Goal: Submit feedback/report problem: Submit feedback/report problem

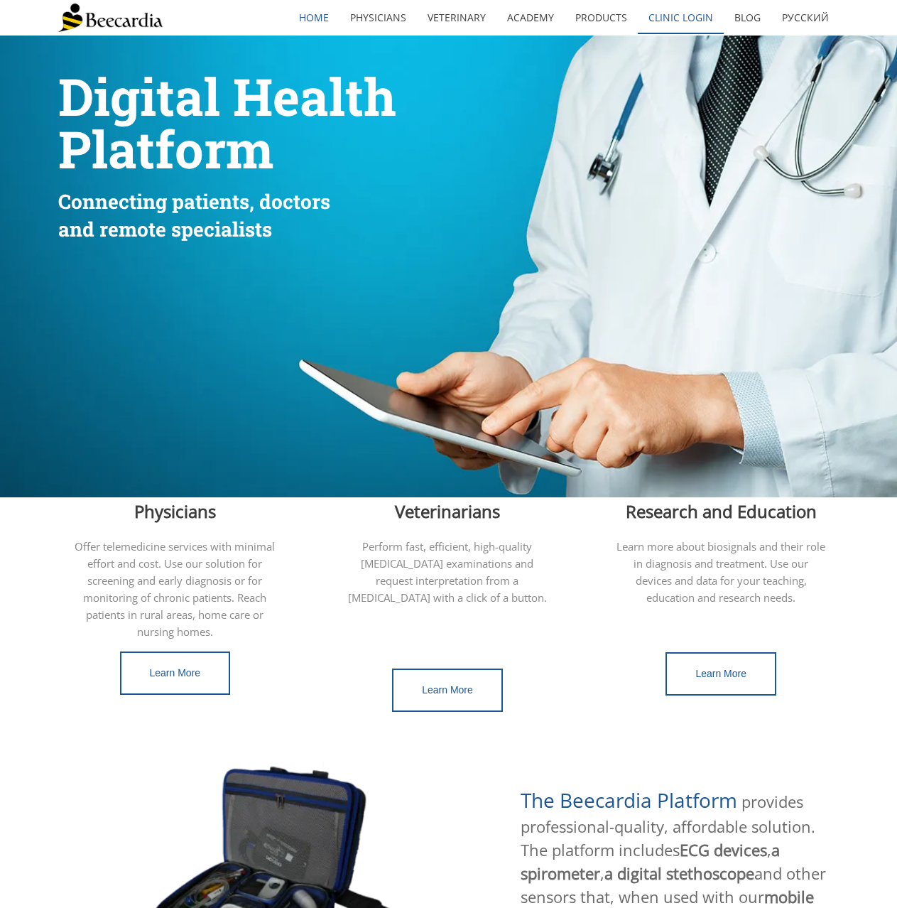
click at [652, 23] on link "Clinic Login" at bounding box center [681, 17] width 86 height 33
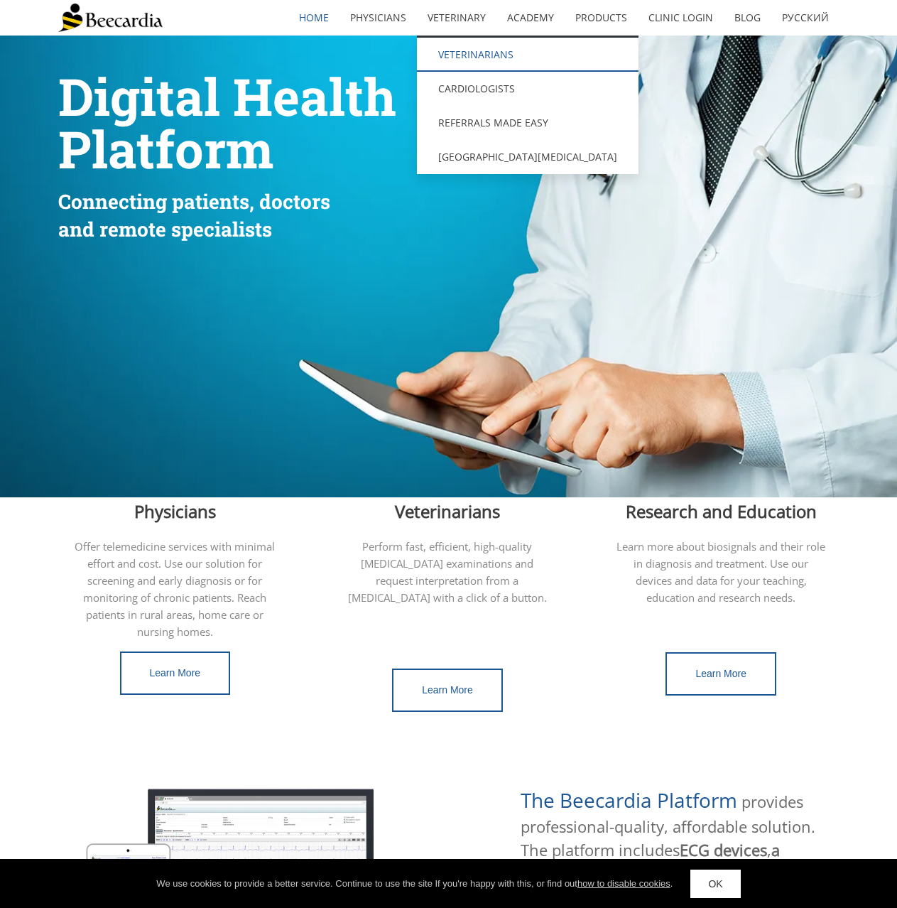
click at [486, 60] on link "Veterinarians" at bounding box center [528, 55] width 222 height 34
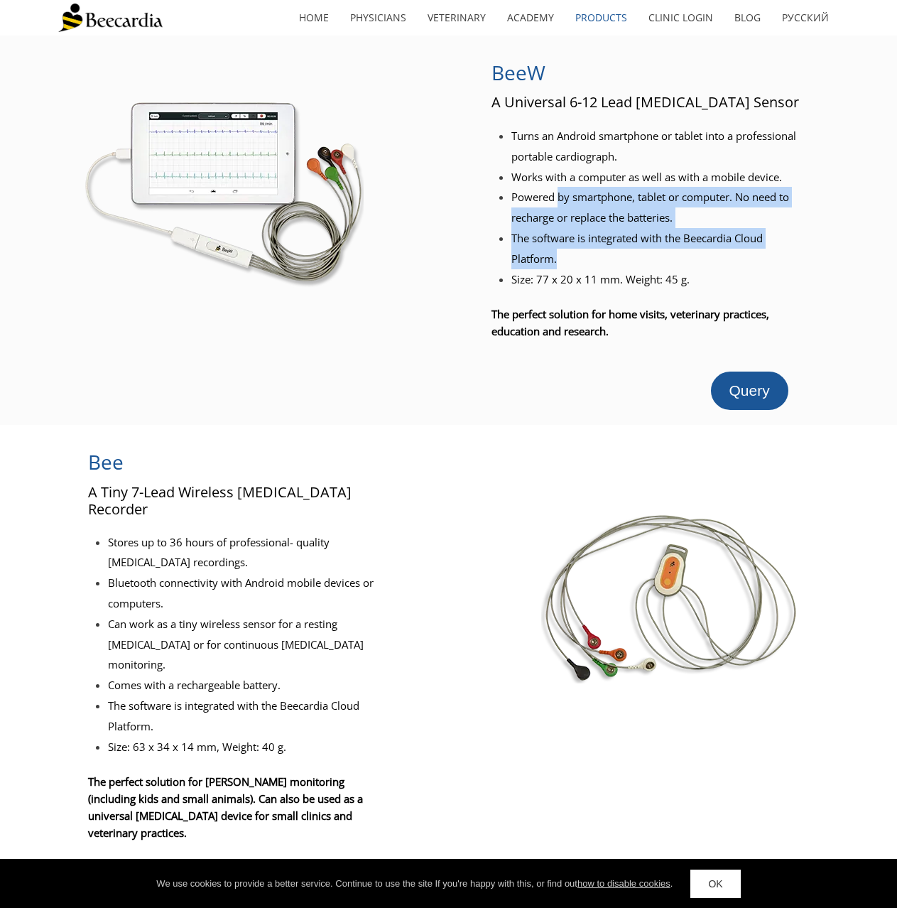
drag, startPoint x: 561, startPoint y: 198, endPoint x: 629, endPoint y: 260, distance: 92.5
click at [629, 260] on ul "Turns an Android smartphone or tablet into a professional portable cardiograph.…" at bounding box center [648, 198] width 313 height 144
click at [628, 260] on li "The software is integrated with the Beecardia Cloud Platform." at bounding box center [658, 248] width 293 height 41
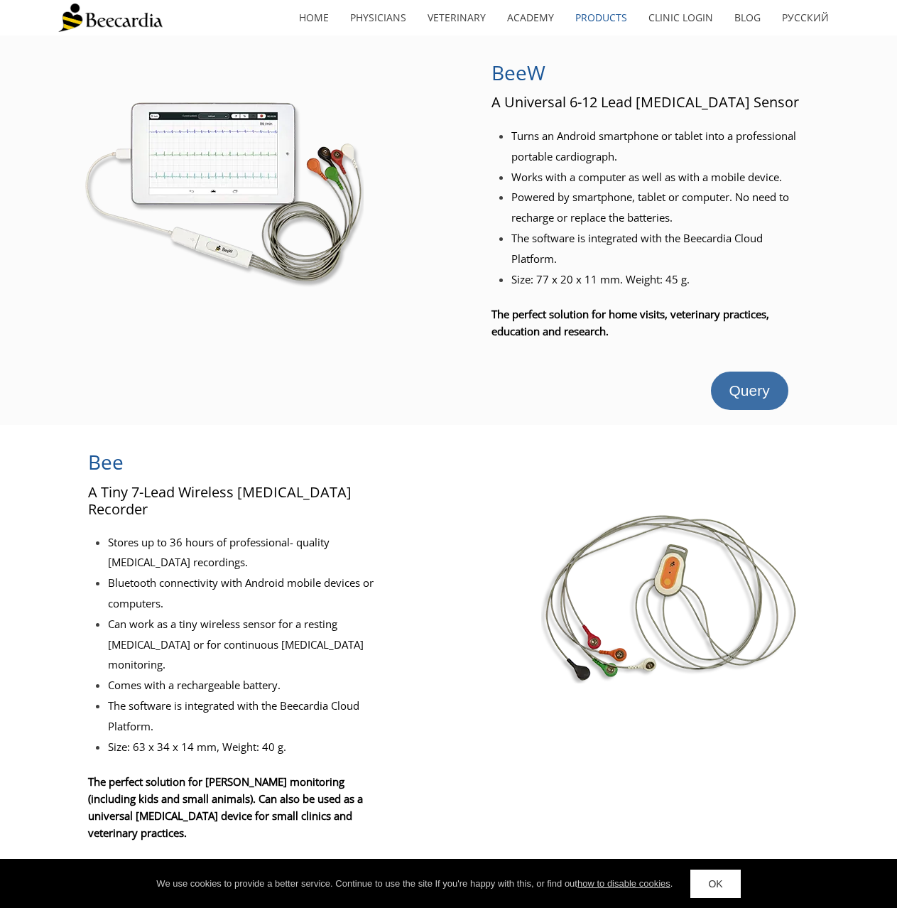
click at [757, 387] on span "Query" at bounding box center [750, 390] width 40 height 16
click at [735, 388] on span "Query" at bounding box center [750, 390] width 40 height 16
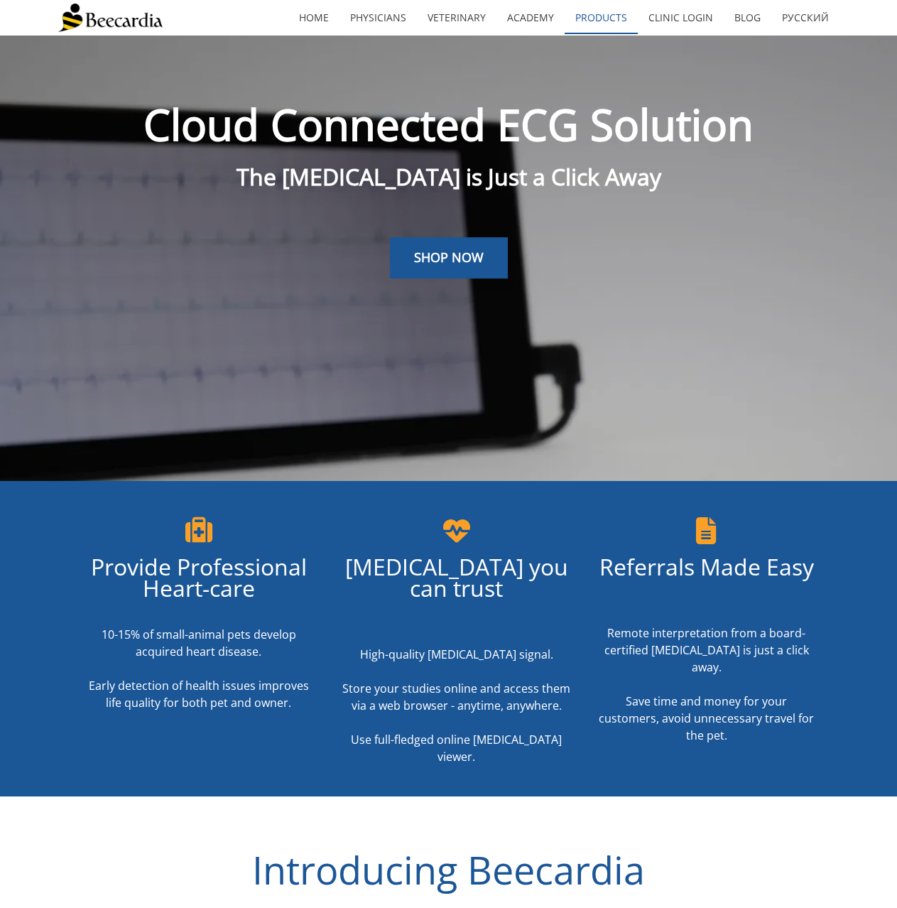
click at [613, 13] on link "Products" at bounding box center [601, 17] width 73 height 33
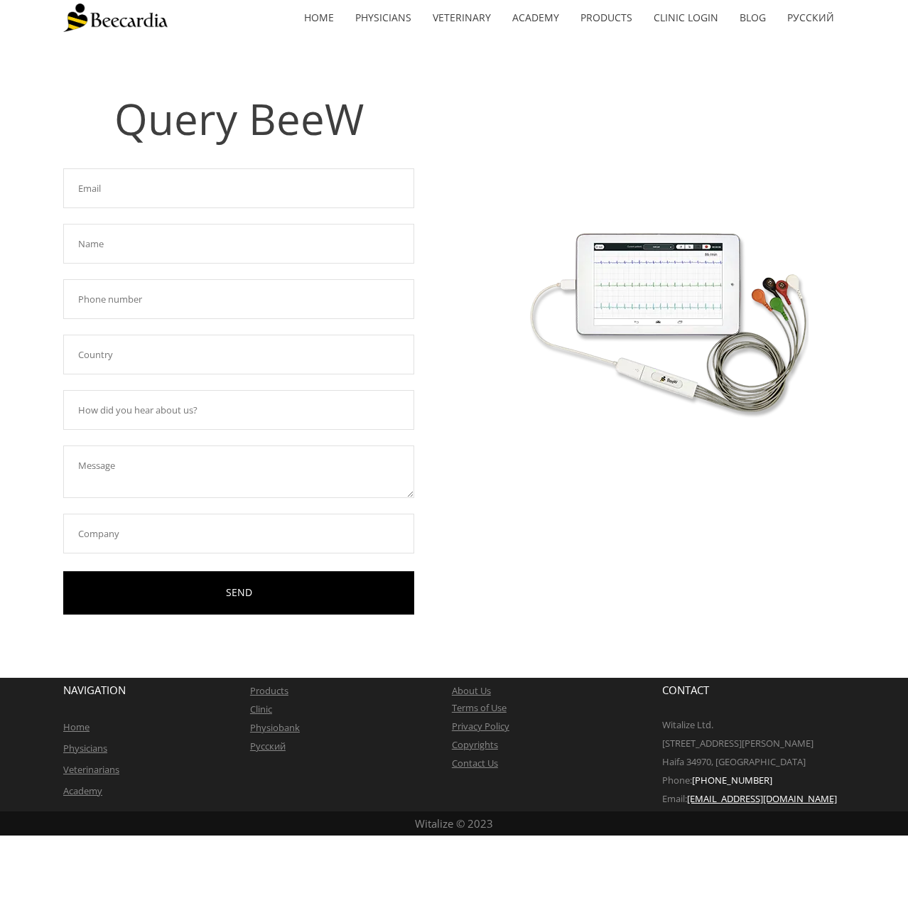
click at [221, 197] on input "text" at bounding box center [238, 188] width 351 height 40
type input "b"
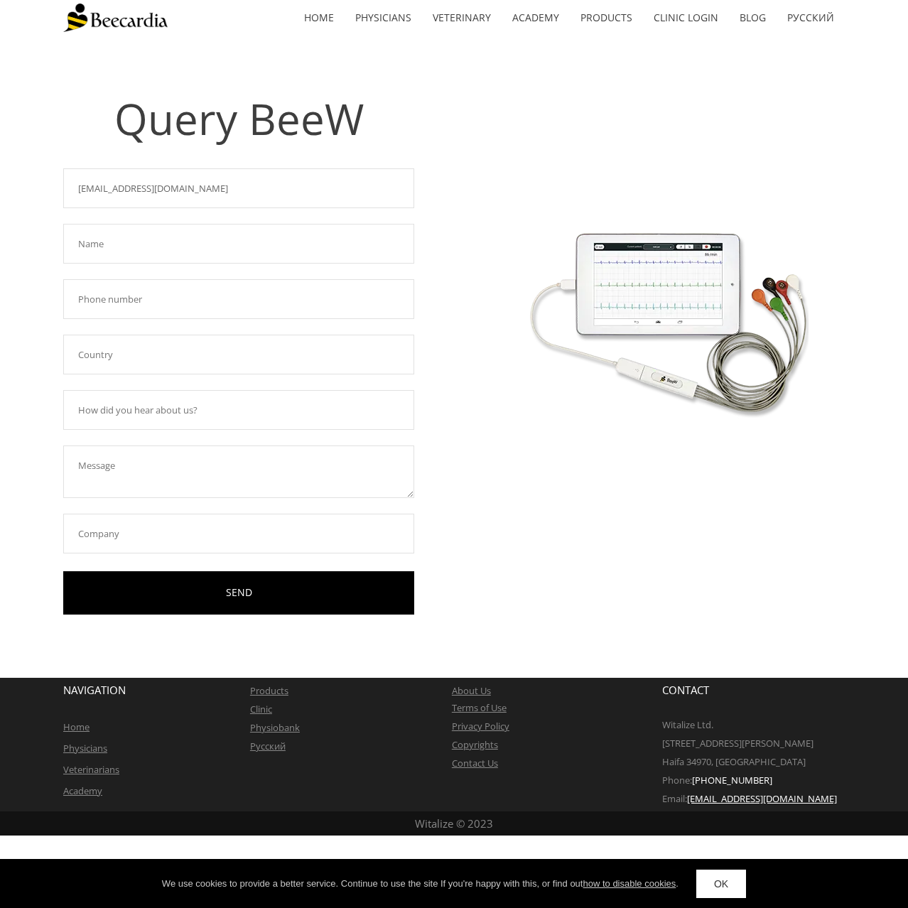
type input "[EMAIL_ADDRESS][DOMAIN_NAME]"
type input "B"
type input "[PERSON_NAME]"
type input "[PHONE_NUMBER]"
click at [166, 359] on input "text" at bounding box center [238, 355] width 351 height 40
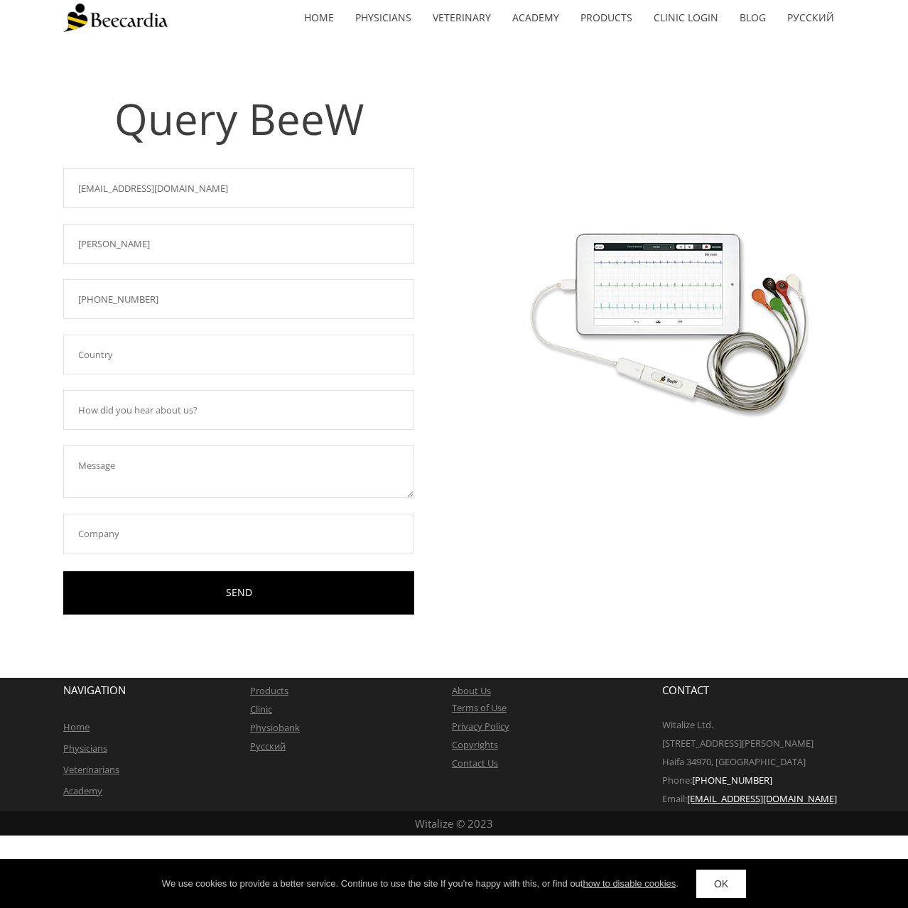
type input "[GEOGRAPHIC_DATA]"
click at [166, 414] on input "text" at bounding box center [238, 410] width 351 height 40
click at [291, 470] on textarea at bounding box center [238, 471] width 351 height 53
click at [227, 515] on input "text" at bounding box center [238, 534] width 351 height 40
type input "Veterinary Imaging Center of [GEOGRAPHIC_DATA]"
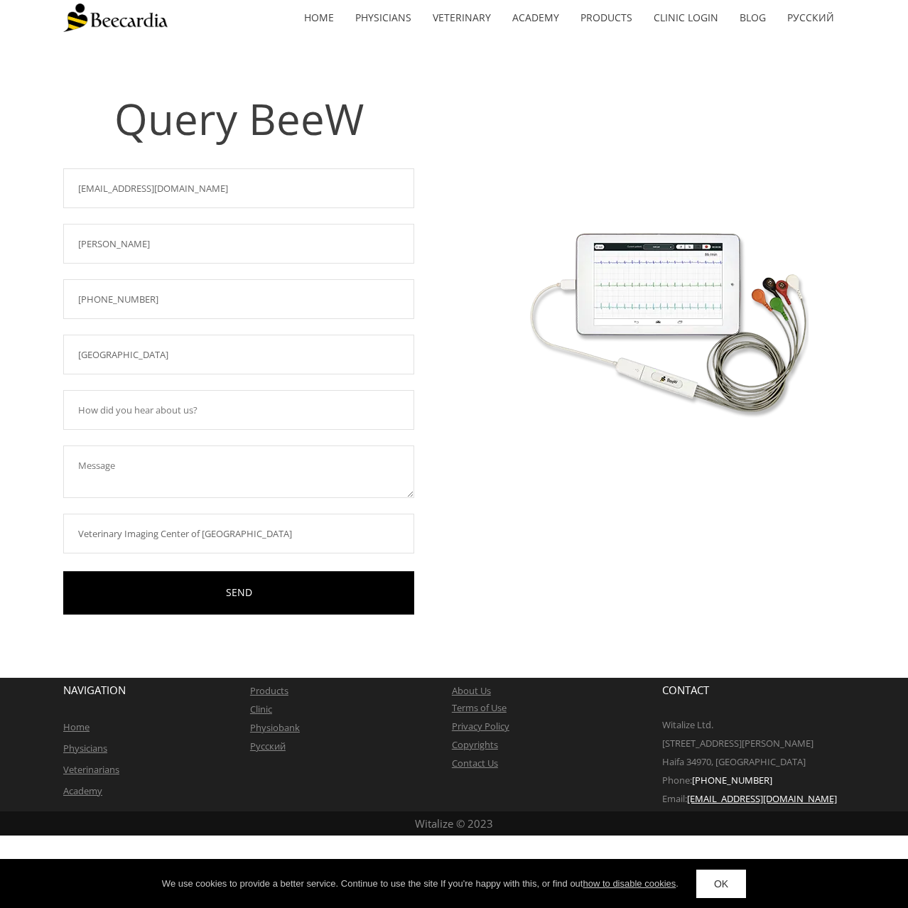
click at [193, 490] on textarea at bounding box center [238, 471] width 351 height 53
type textarea "Our BeeW appears to be having difficulty maintaining a connection to the USB-C …"
click at [294, 543] on input "Veterinary Imaging Center of San Diego" at bounding box center [238, 534] width 351 height 40
type input "Veterinary Imaging Center of San Diego - VICSD"
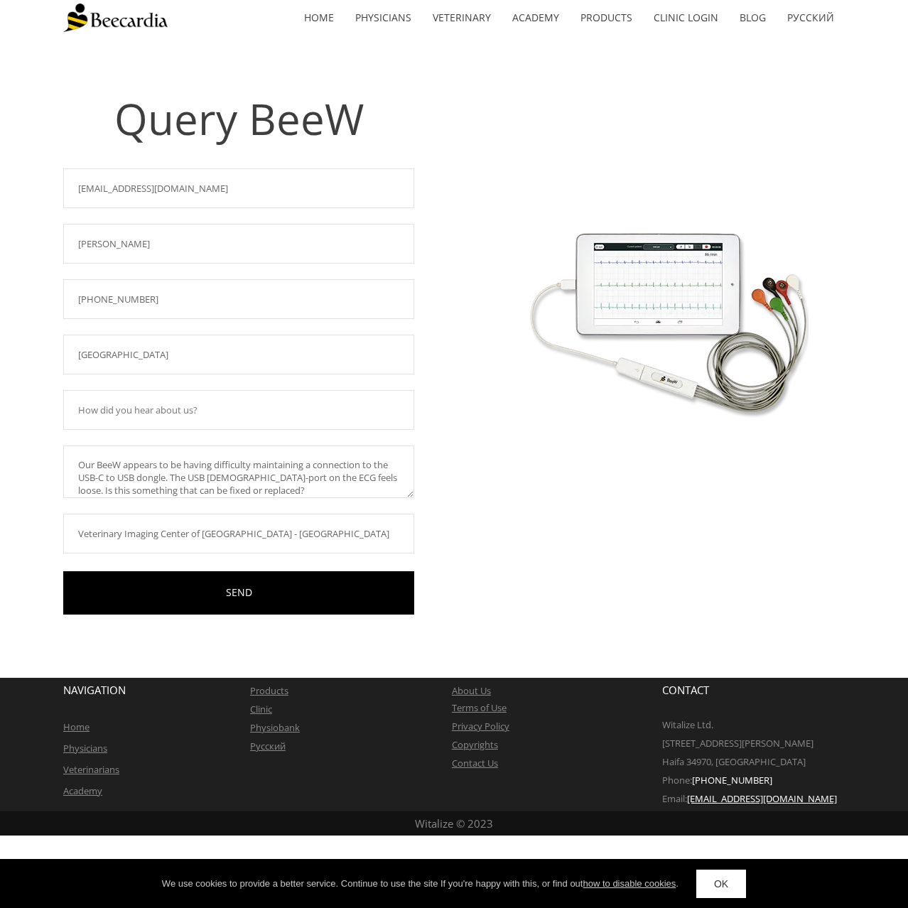
click at [517, 573] on div at bounding box center [668, 588] width 352 height 71
click at [256, 615] on div at bounding box center [238, 646] width 351 height 63
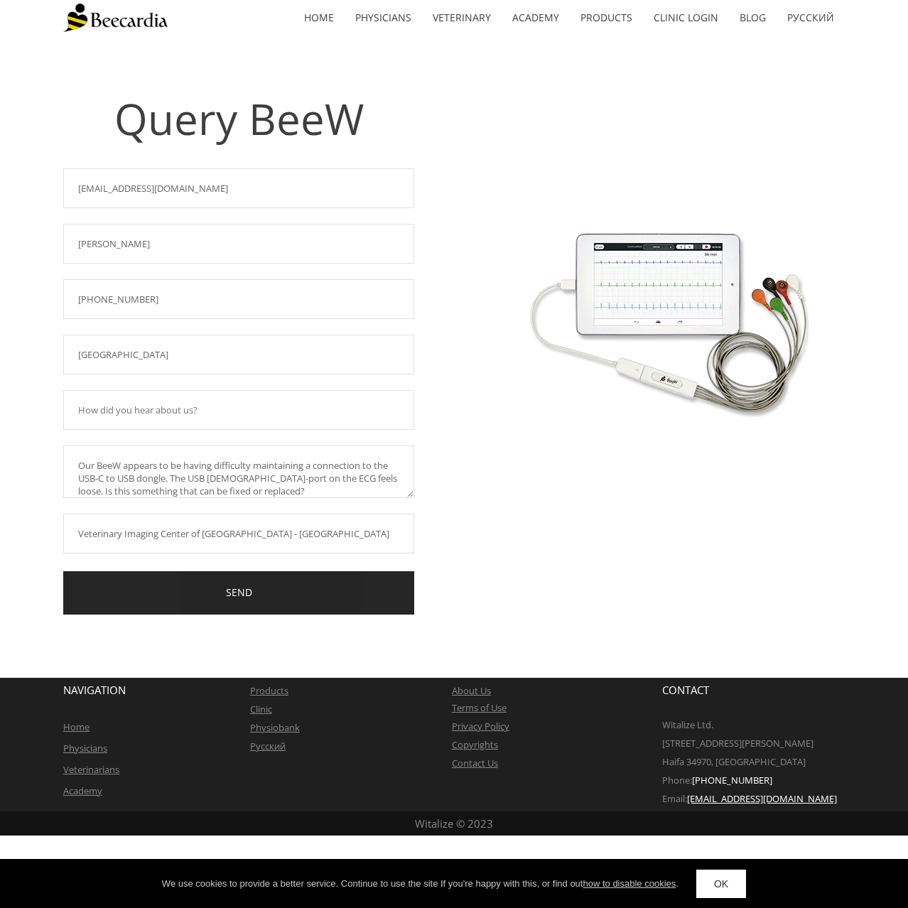
click at [256, 603] on link "SEND" at bounding box center [238, 592] width 351 height 43
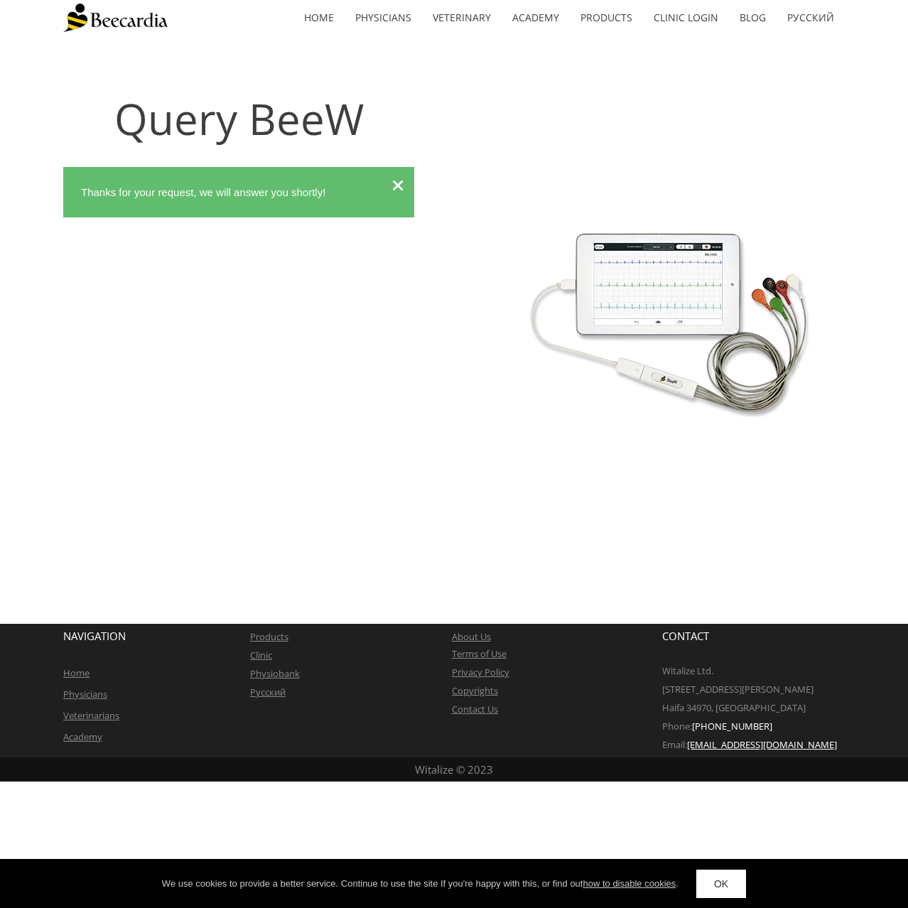
click at [394, 185] on icon at bounding box center [397, 186] width 11 height 16
